Goal: Task Accomplishment & Management: Manage account settings

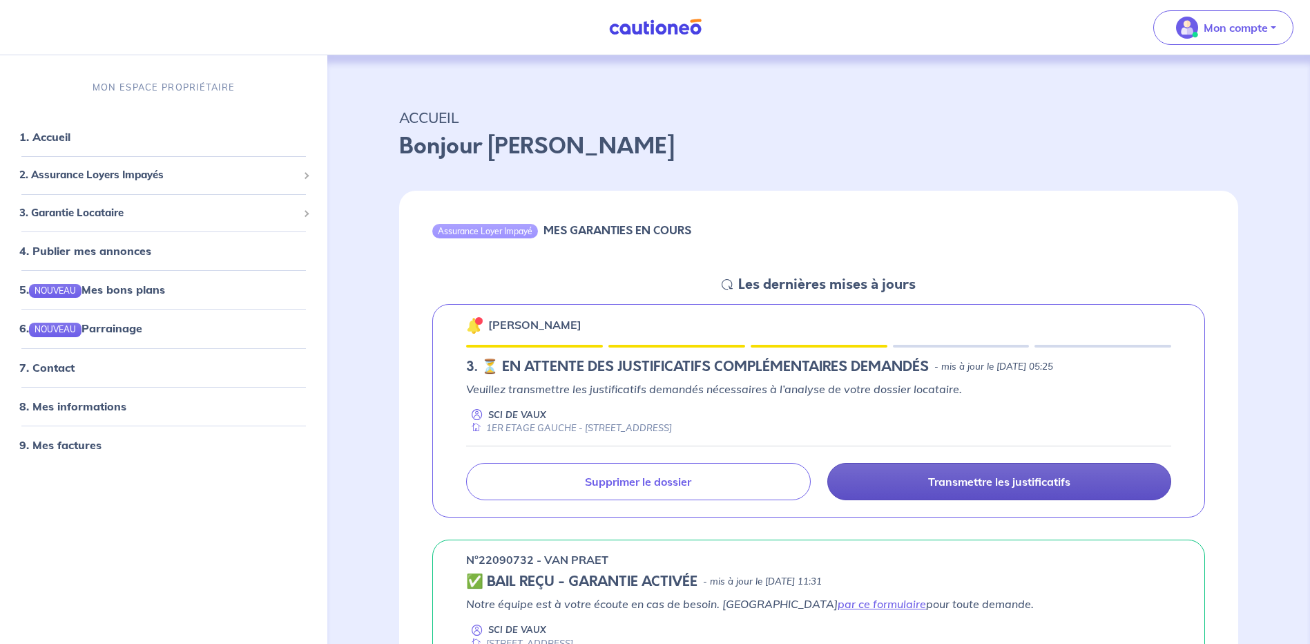
click at [985, 478] on p "Transmettre les justificatifs" at bounding box center [999, 481] width 142 height 14
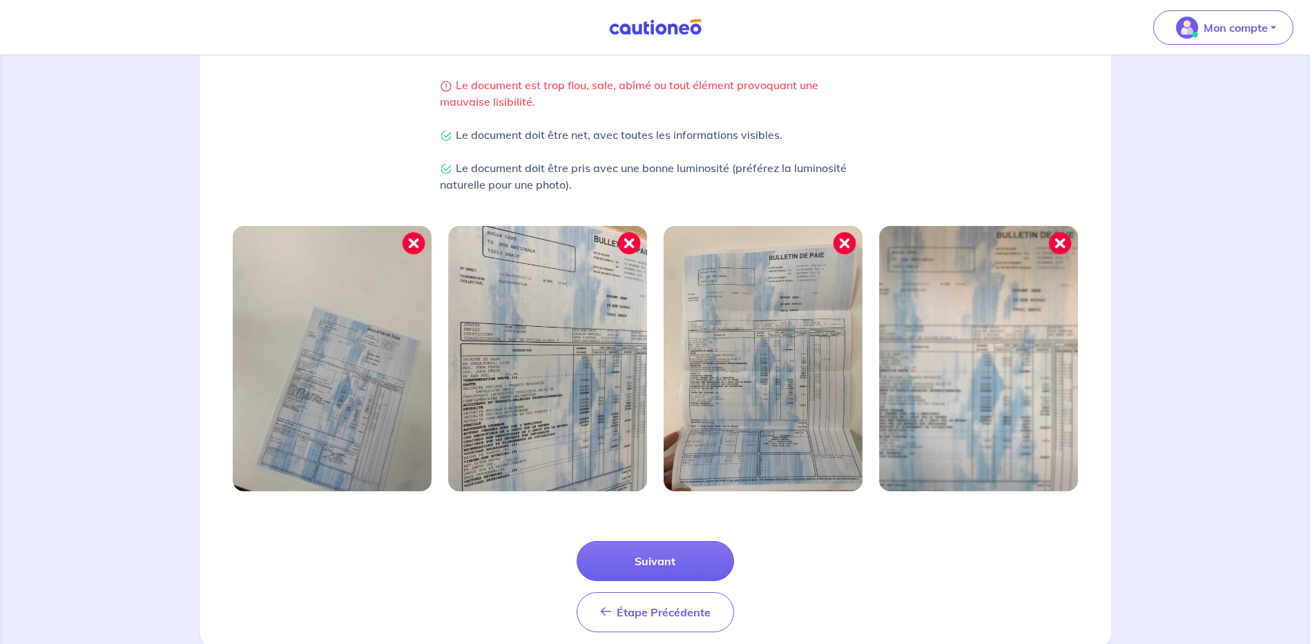
scroll to position [345, 0]
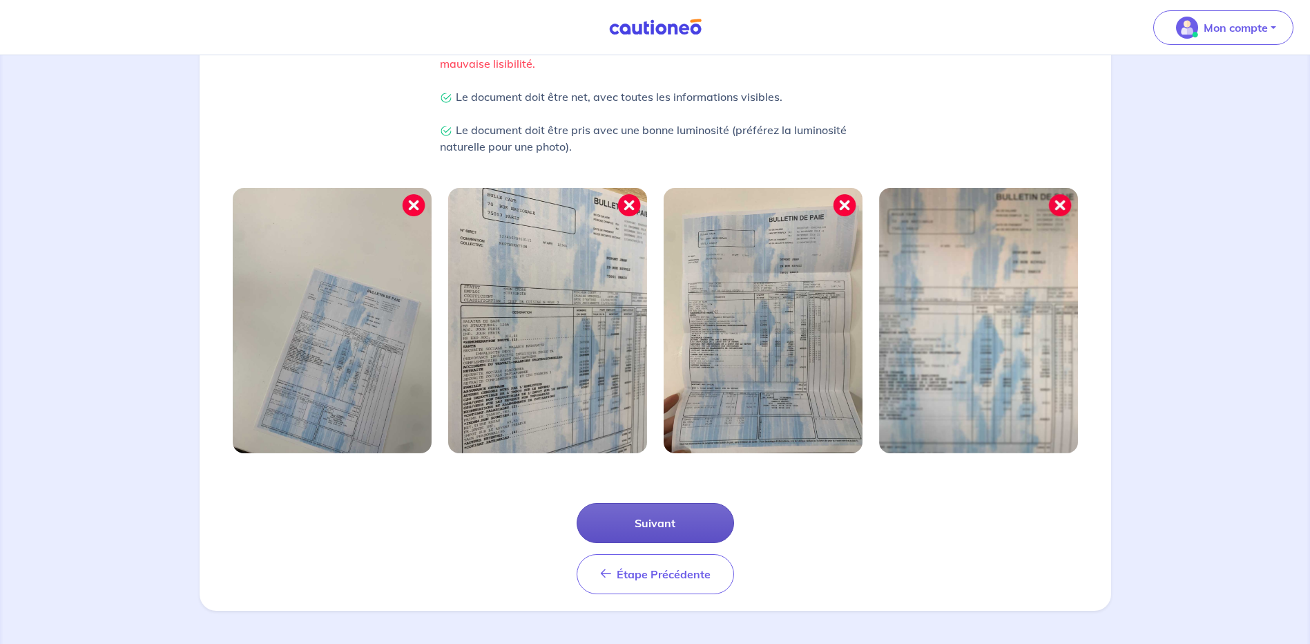
click at [659, 516] on button "Suivant" at bounding box center [655, 523] width 157 height 40
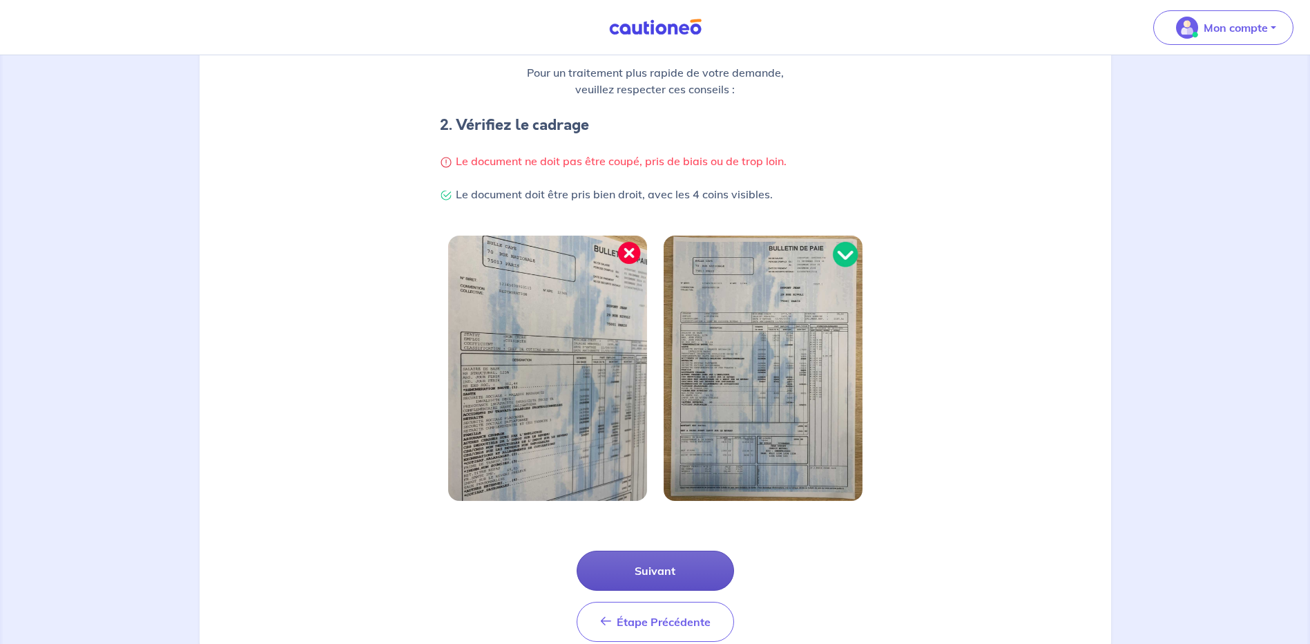
scroll to position [279, 0]
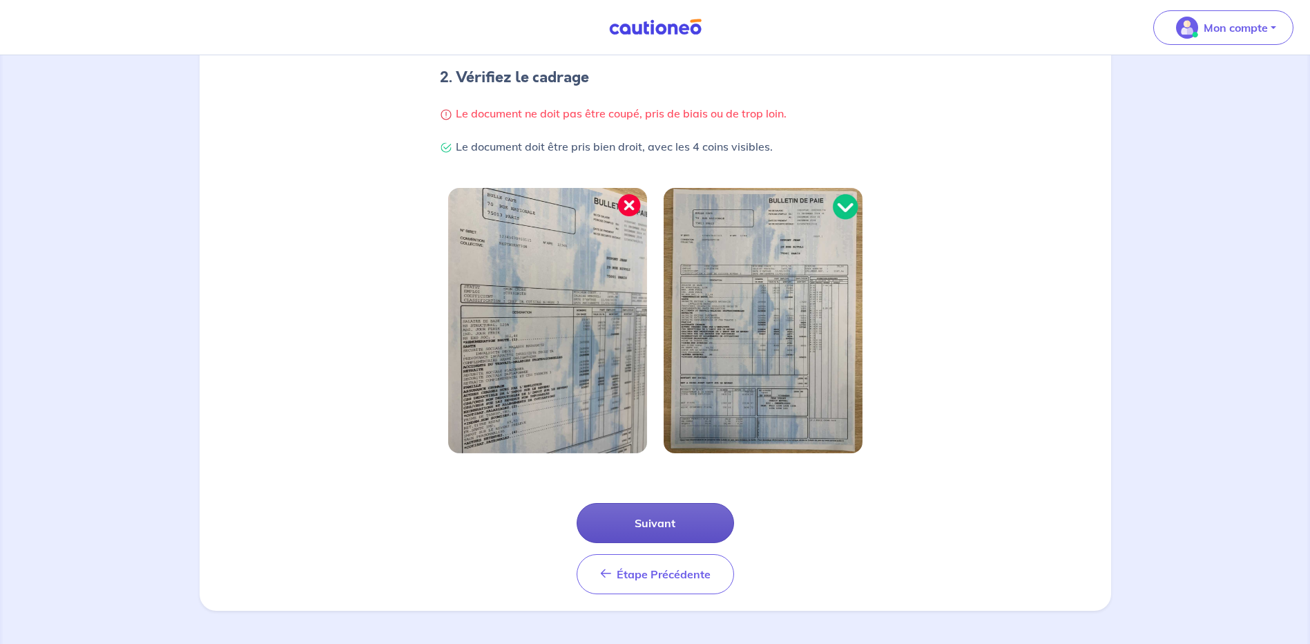
click at [664, 519] on button "Suivant" at bounding box center [655, 523] width 157 height 40
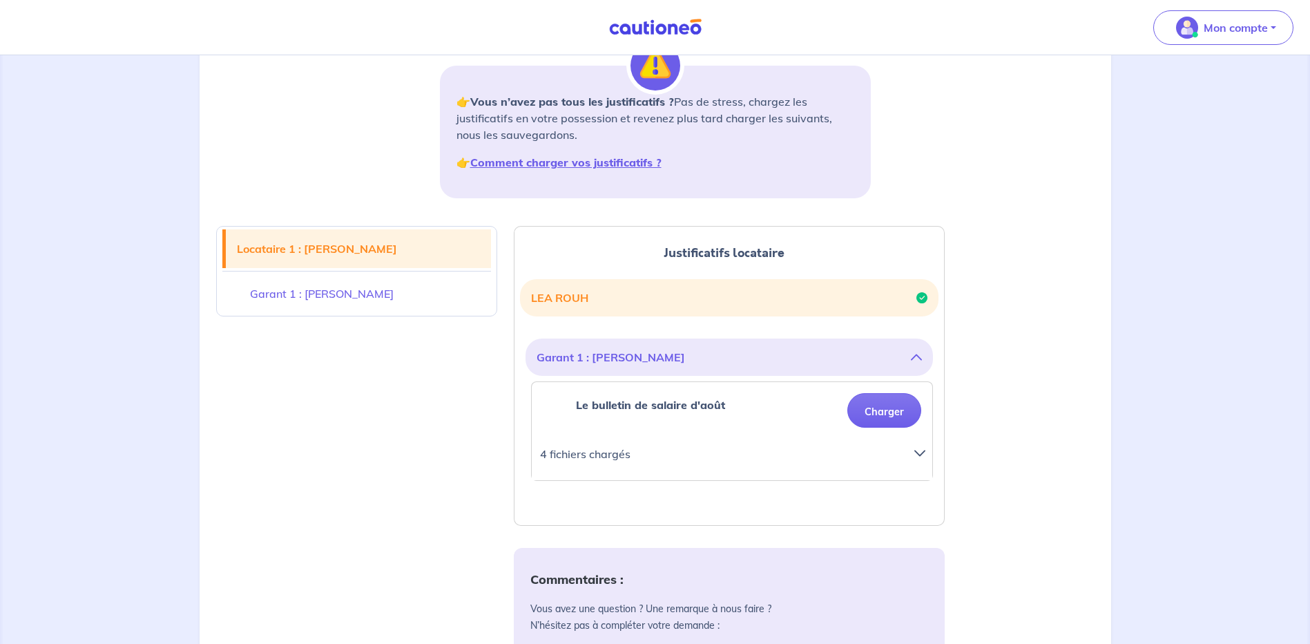
scroll to position [207, 0]
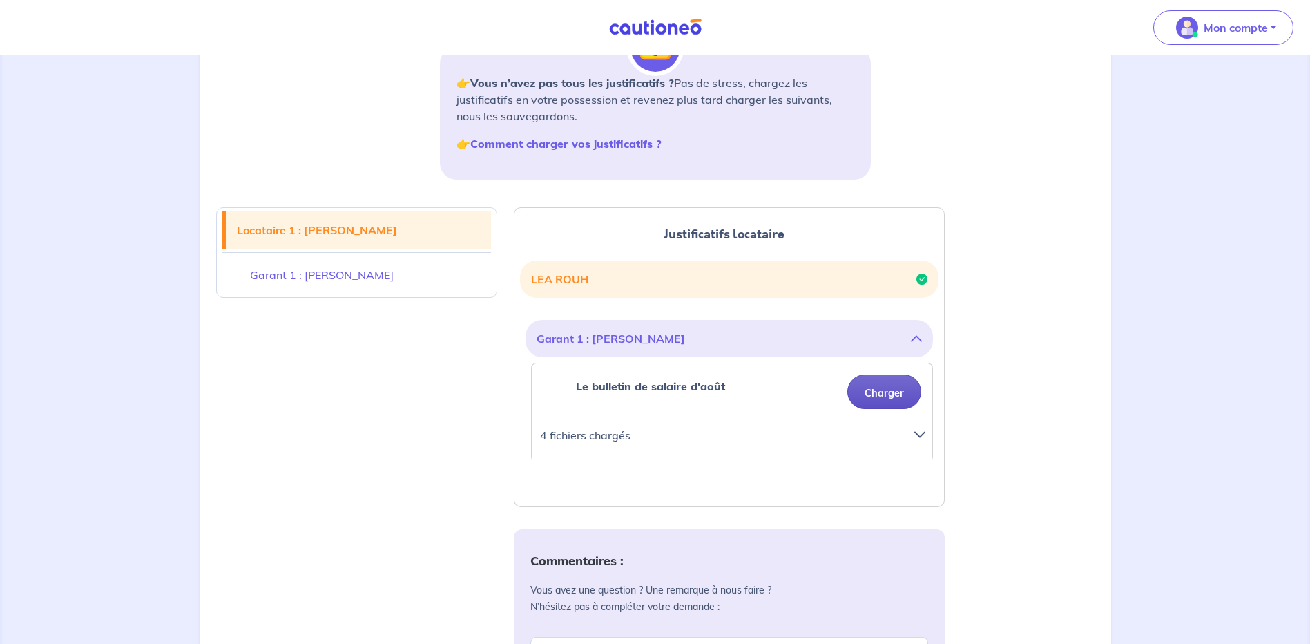
click at [881, 396] on button "Charger" at bounding box center [884, 391] width 74 height 35
click at [894, 388] on button "Charger" at bounding box center [884, 391] width 74 height 35
click at [918, 431] on icon at bounding box center [919, 434] width 11 height 11
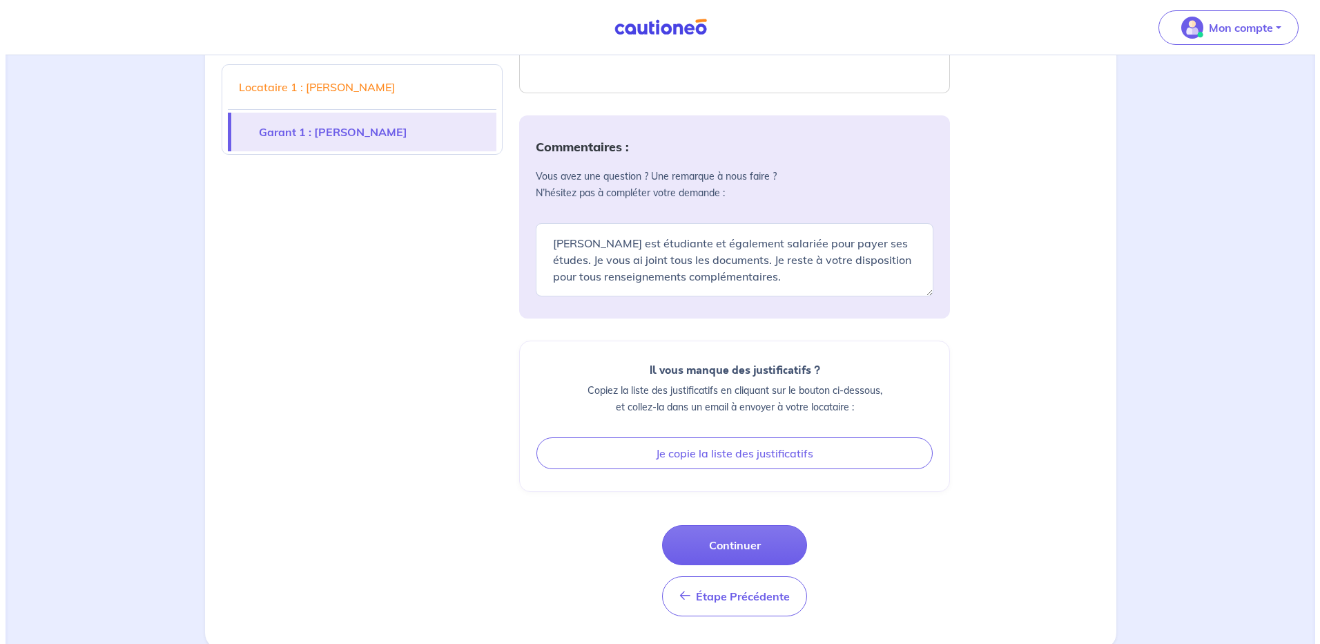
scroll to position [811, 0]
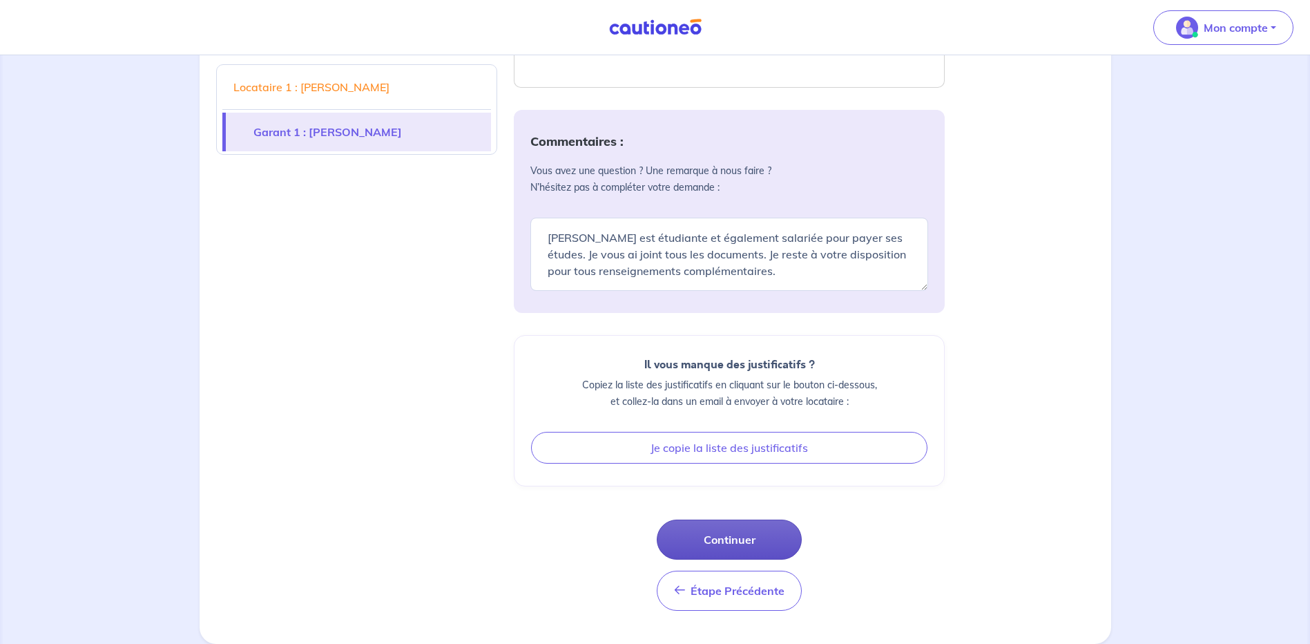
click at [735, 542] on button "Continuer" at bounding box center [729, 539] width 145 height 40
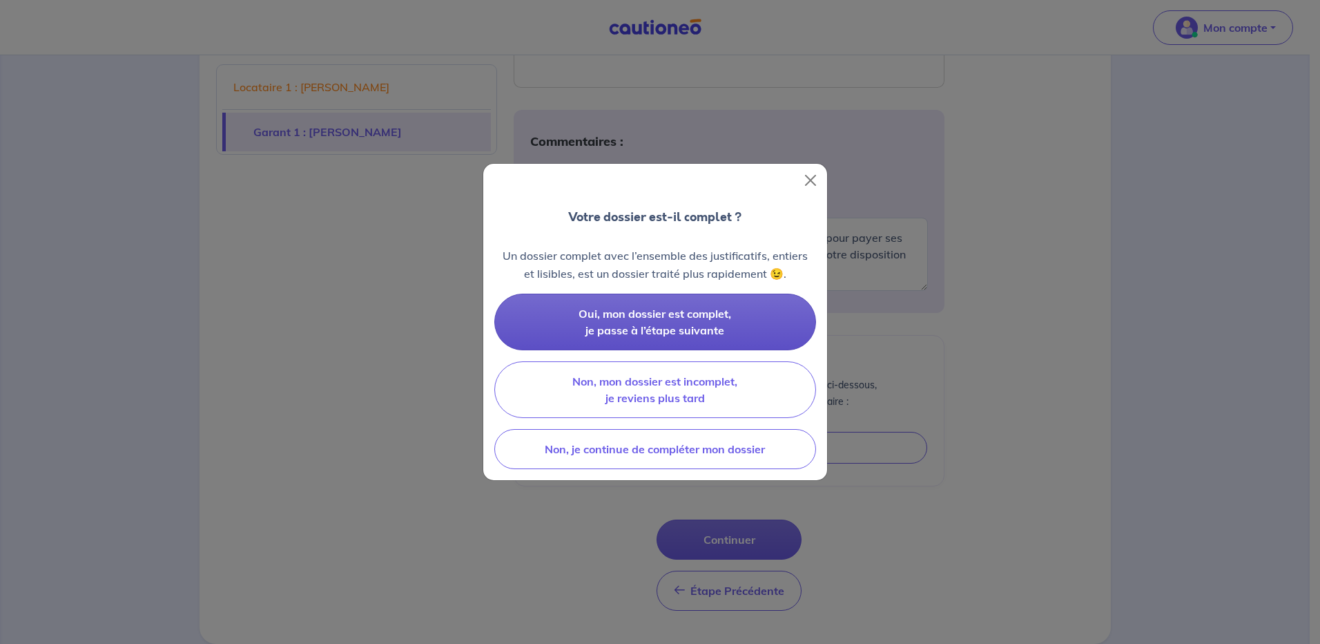
click at [635, 327] on span "Oui, mon dossier est complet, je passe à l’étape suivante" at bounding box center [655, 322] width 153 height 30
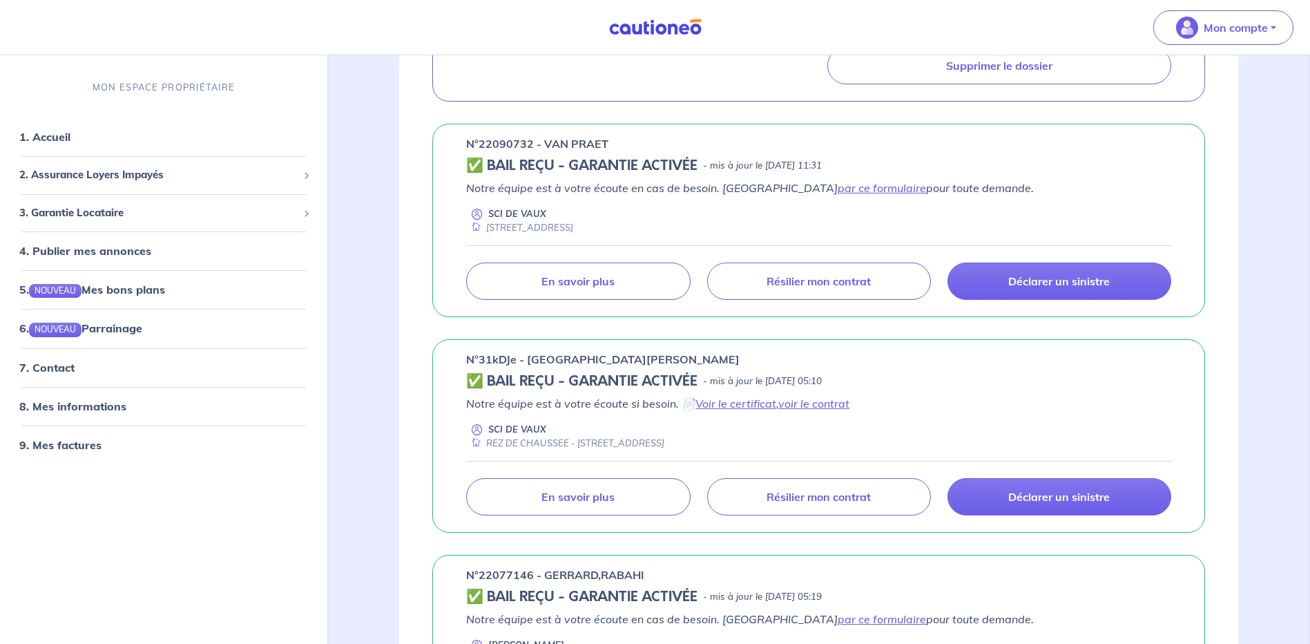
scroll to position [345, 0]
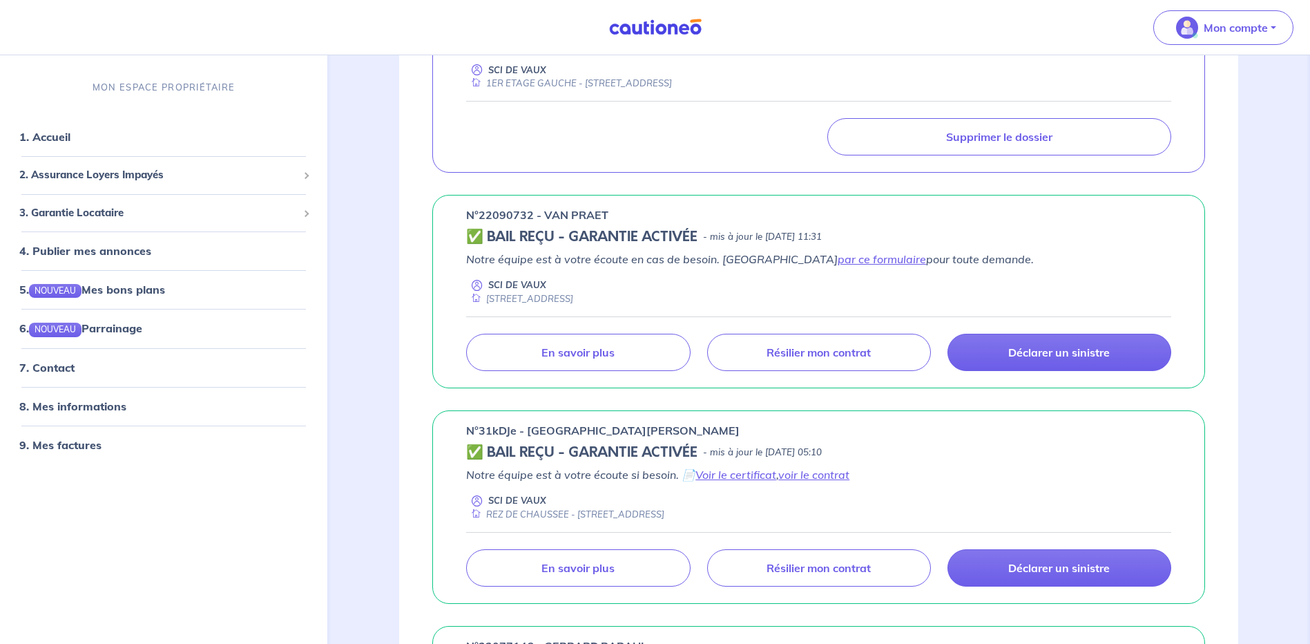
scroll to position [345, 0]
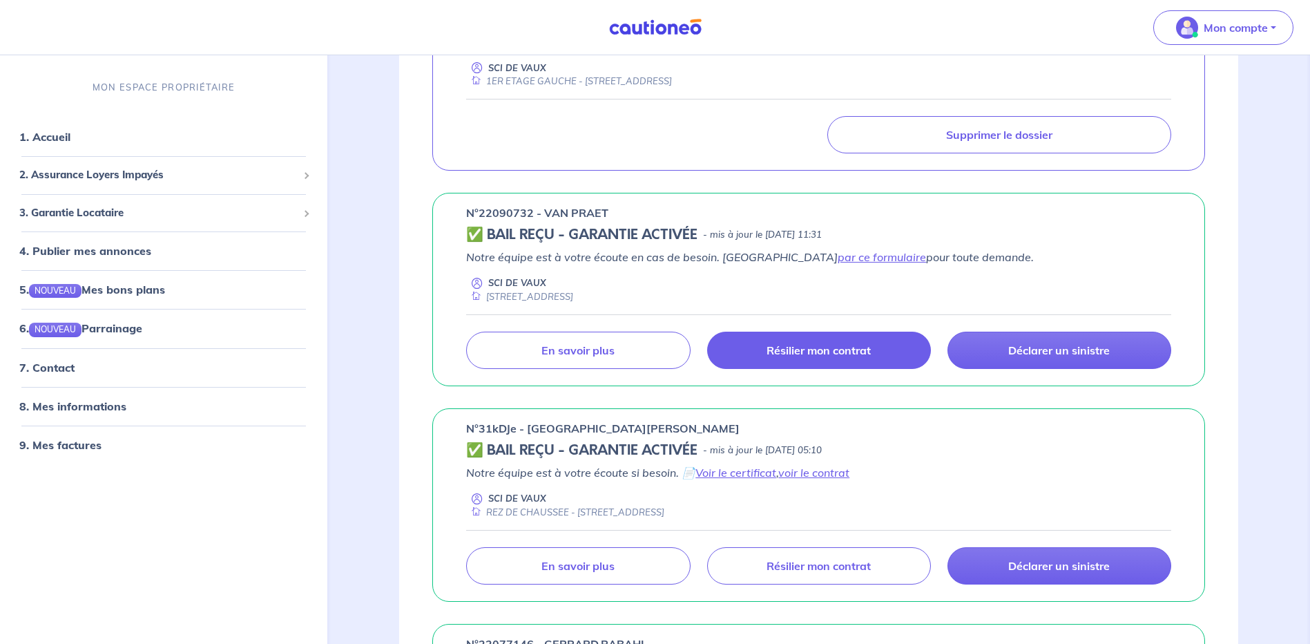
click at [808, 347] on p "Résilier mon contrat" at bounding box center [818, 350] width 104 height 14
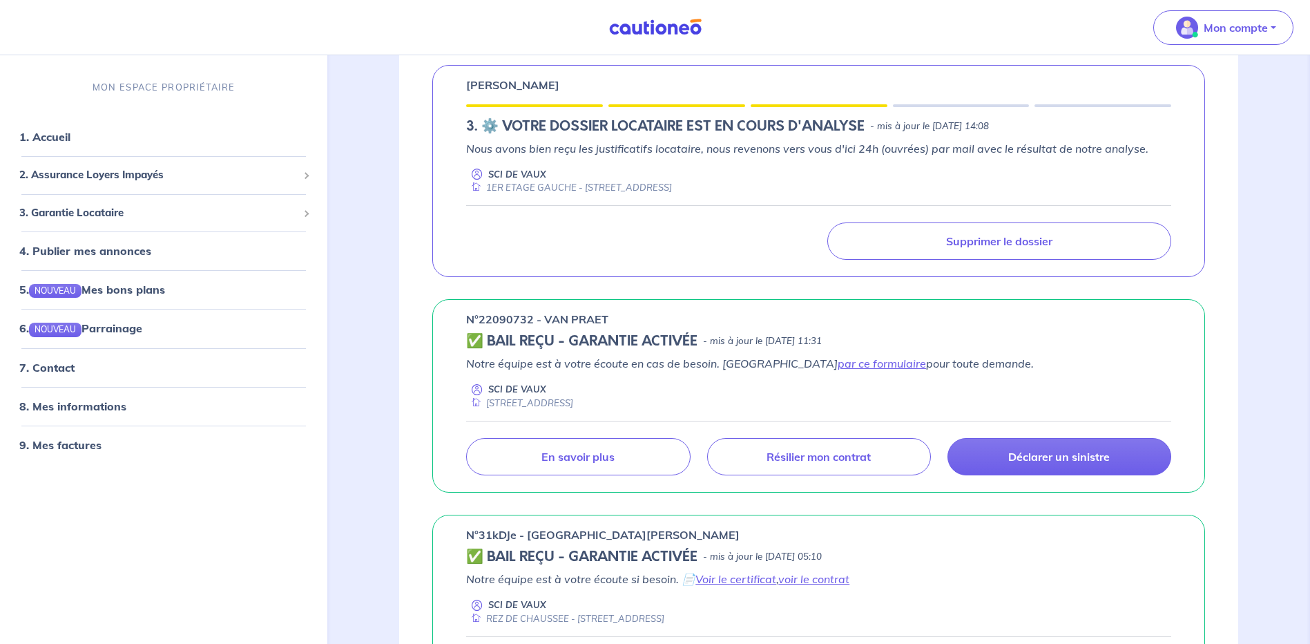
scroll to position [276, 0]
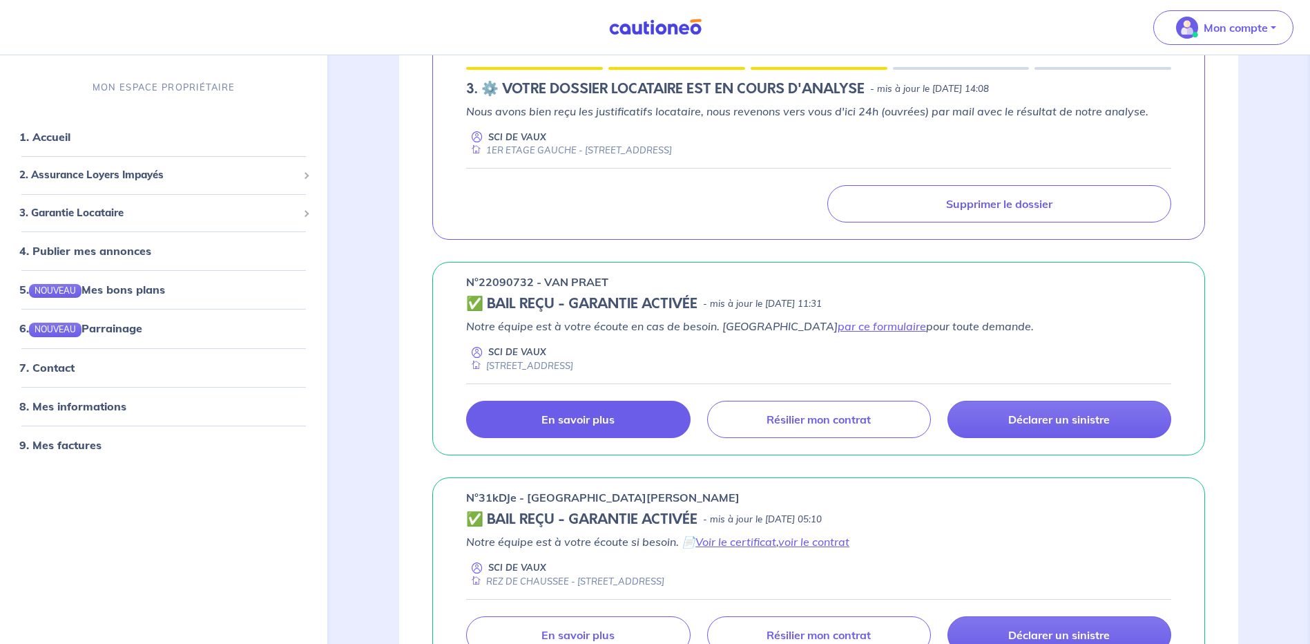
click at [585, 417] on p "En savoir plus" at bounding box center [577, 419] width 73 height 14
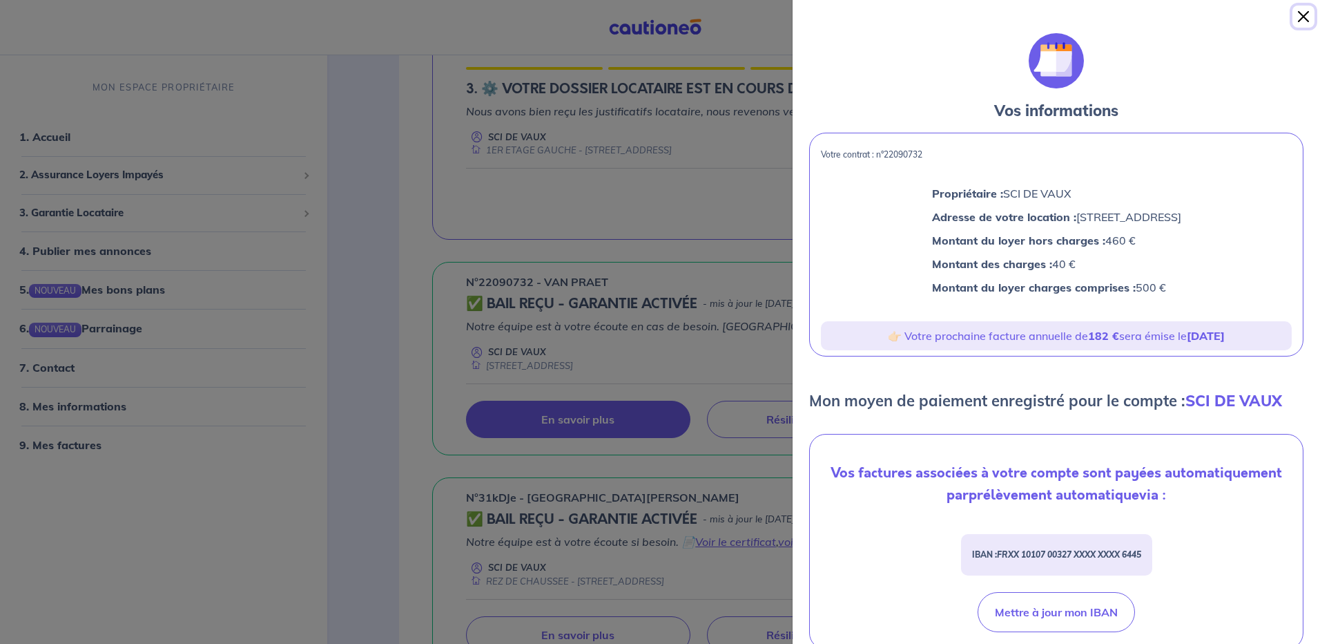
click at [1306, 14] on button "Close" at bounding box center [1304, 17] width 22 height 22
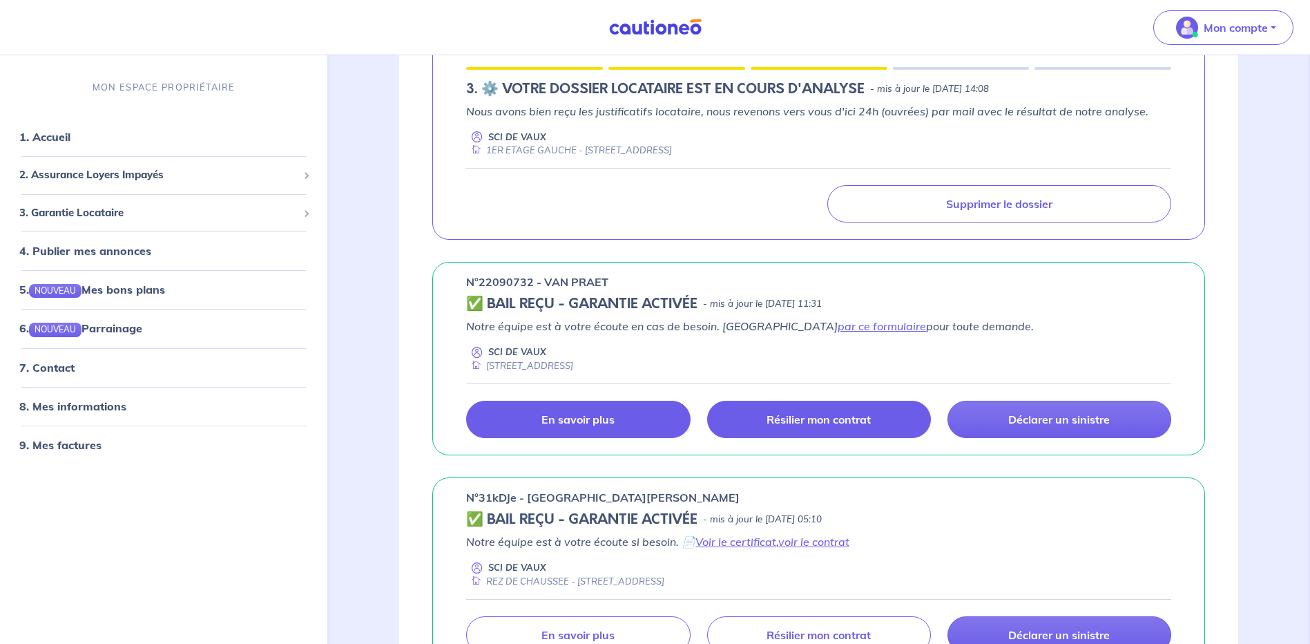
click at [839, 419] on p "Résilier mon contrat" at bounding box center [818, 419] width 104 height 14
